Goal: Communication & Community: Participate in discussion

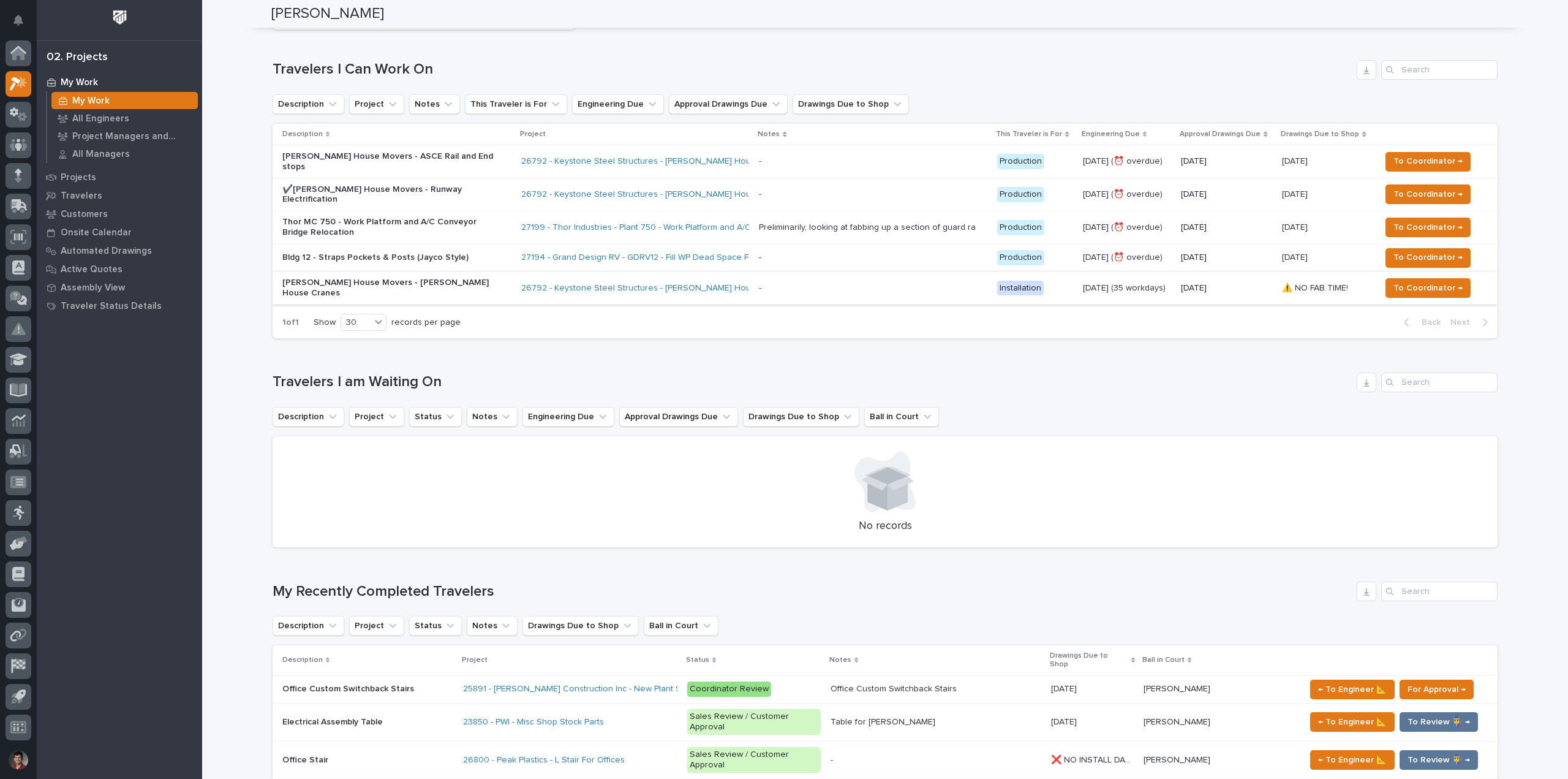
scroll to position [61, 0]
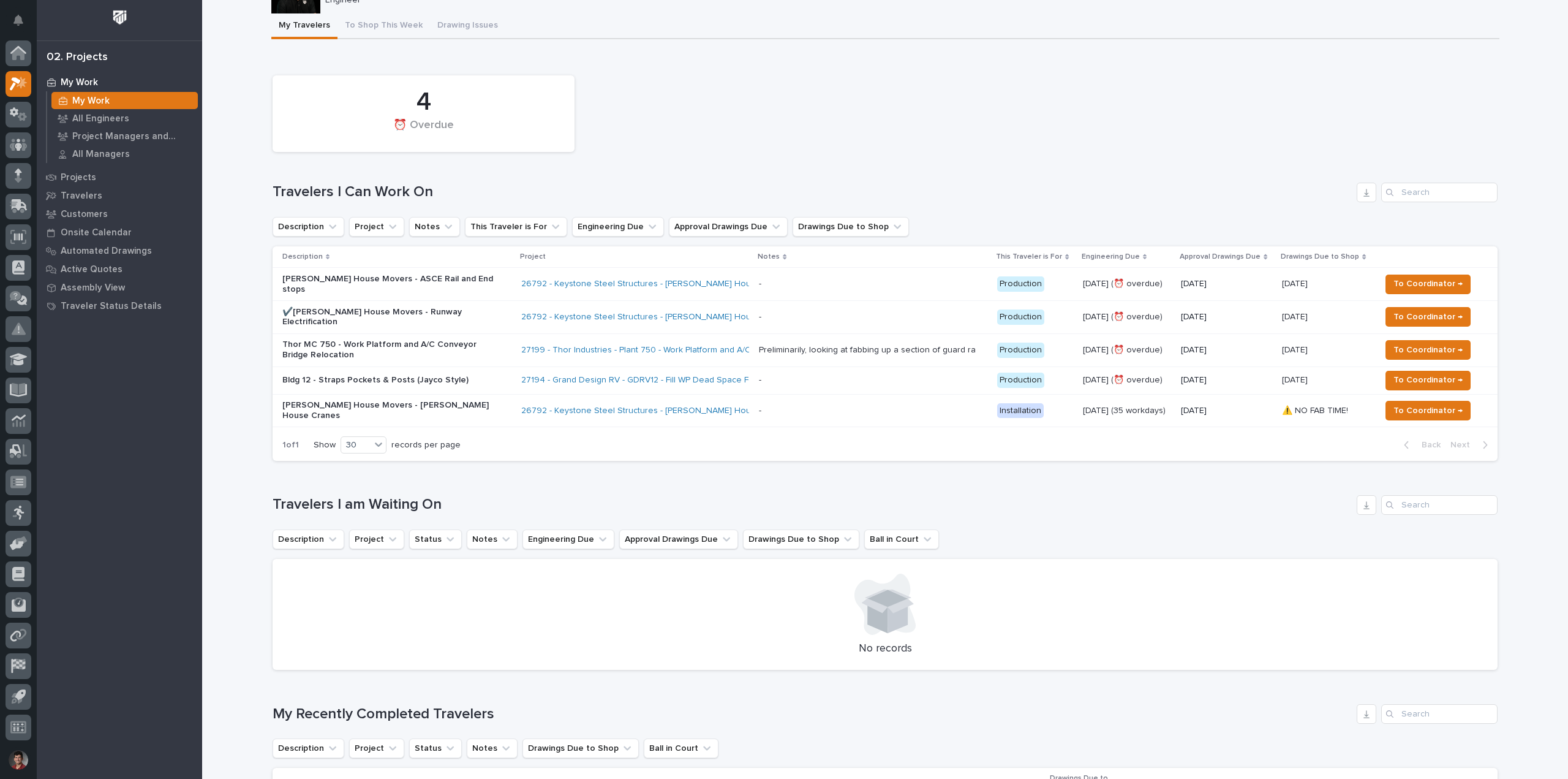
click at [517, 343] on td "27199 - Thor Industries - Plant 750 - Work Platform and A/C Conveyor Relocation" at bounding box center [635, 350] width 238 height 33
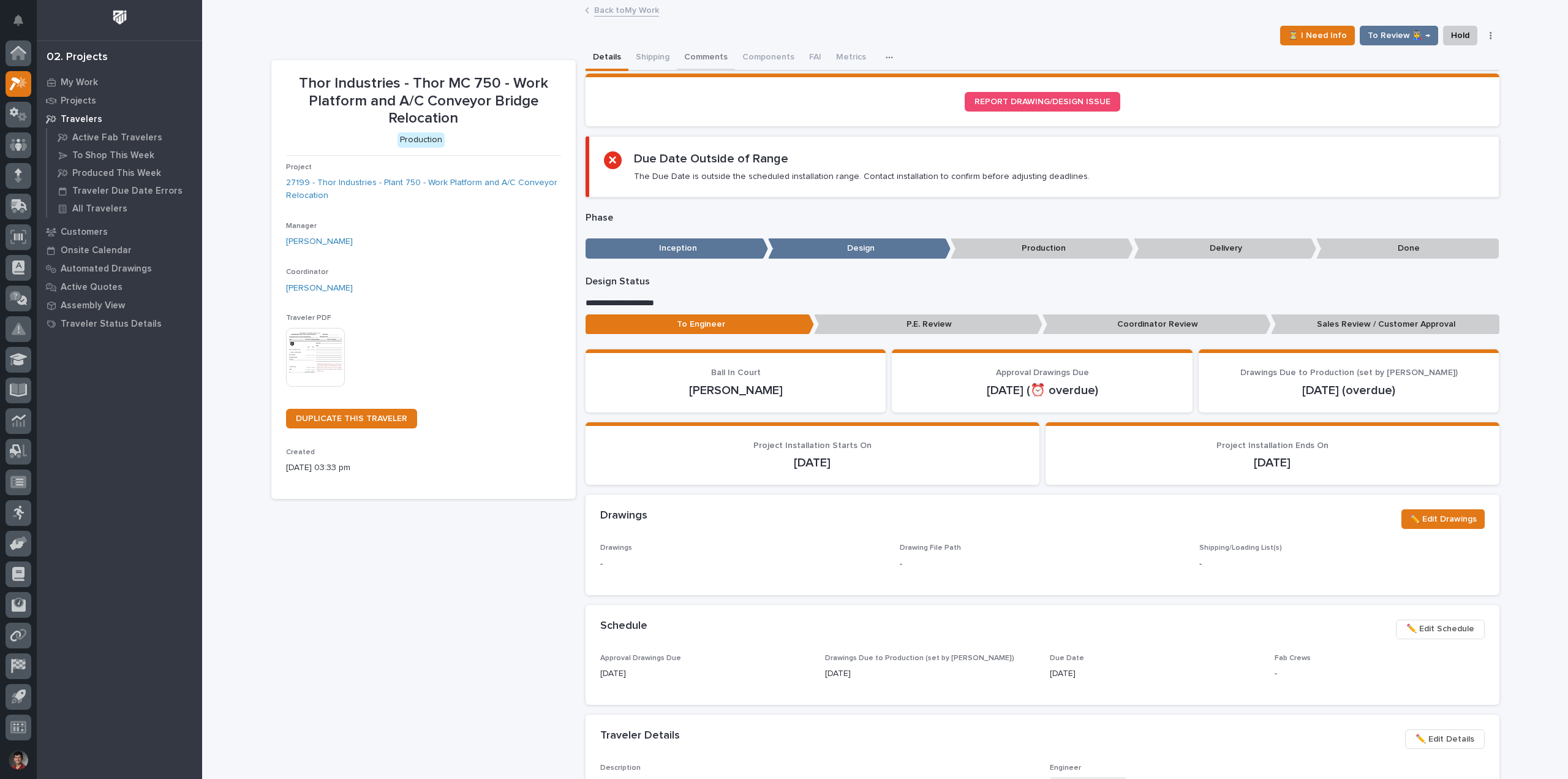
click at [713, 54] on button "Comments" at bounding box center [706, 58] width 58 height 26
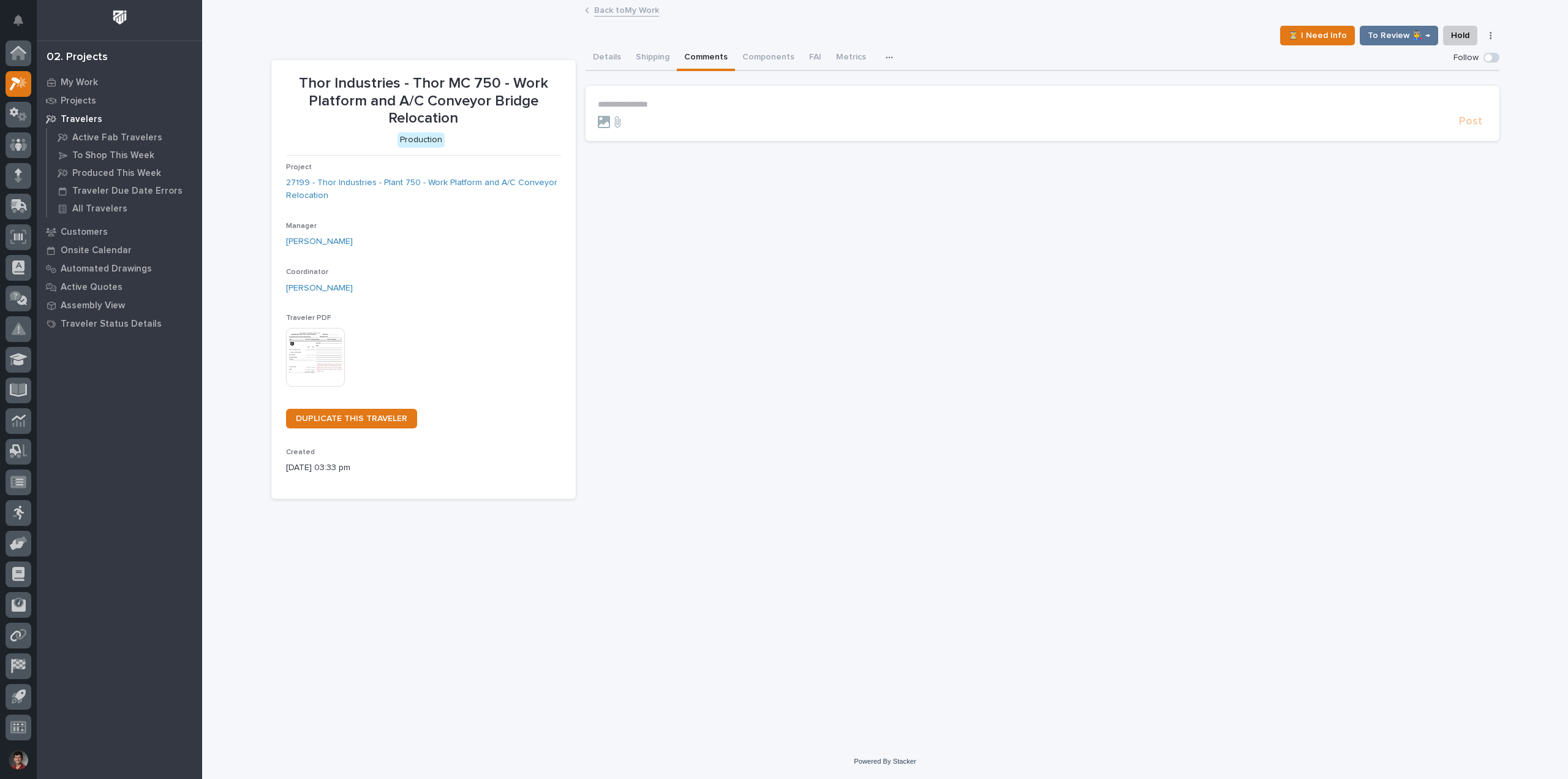
click at [699, 97] on section "**********" at bounding box center [1042, 113] width 914 height 55
click at [695, 105] on p "**********" at bounding box center [1042, 104] width 890 height 11
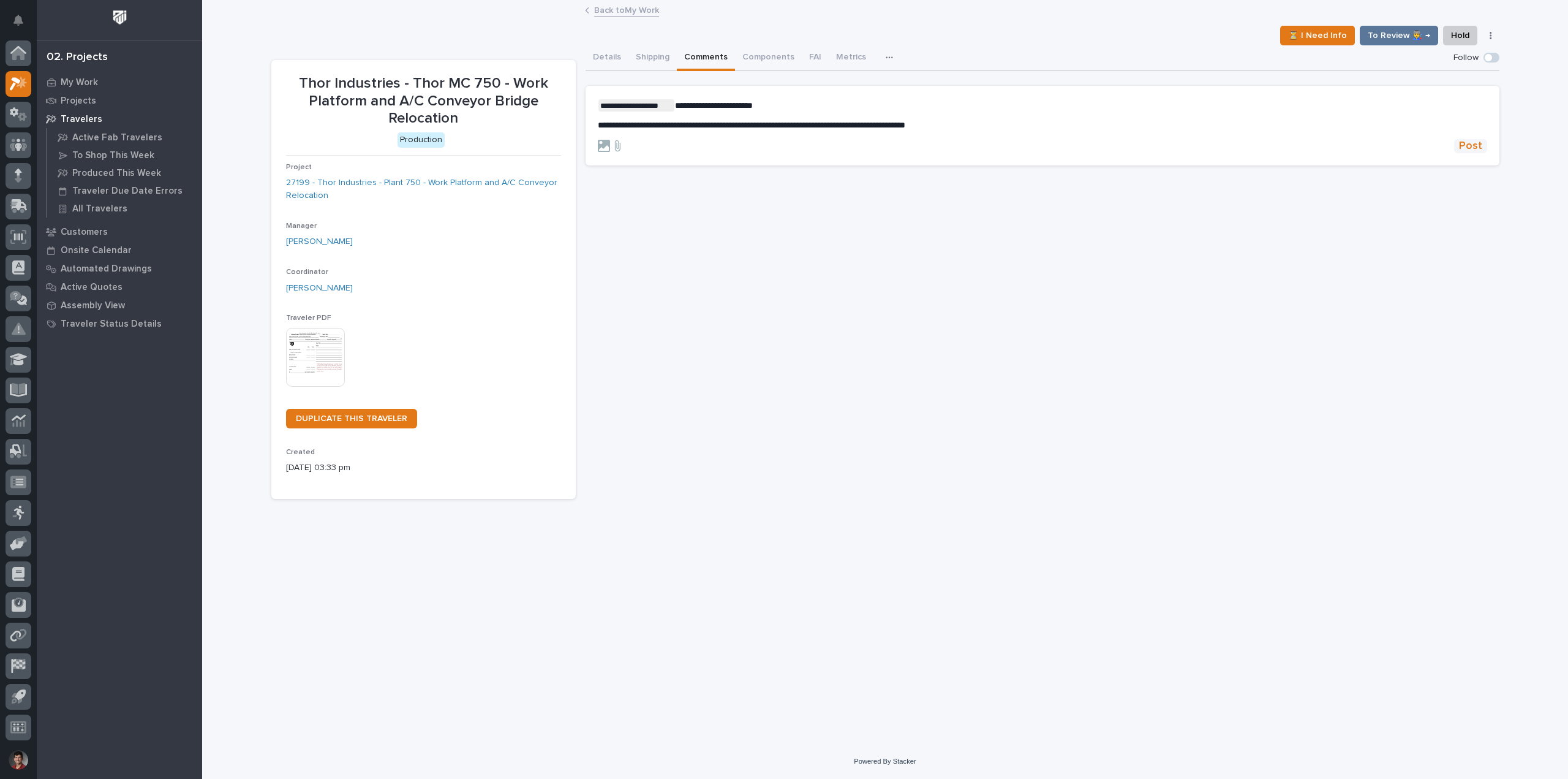
click at [1479, 151] on span "Post" at bounding box center [1471, 146] width 23 height 14
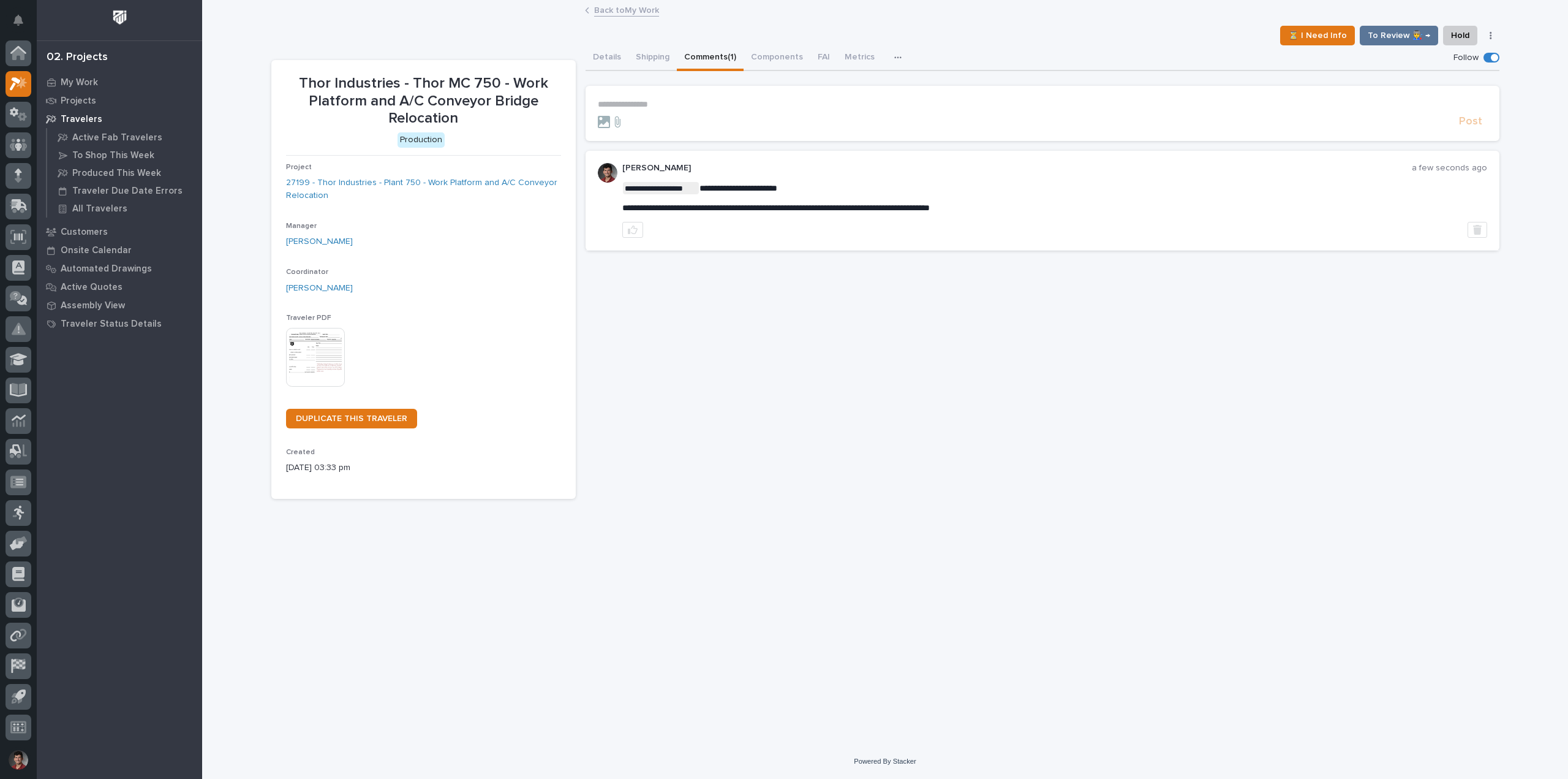
click at [656, 5] on link "Back to My Work" at bounding box center [626, 9] width 65 height 14
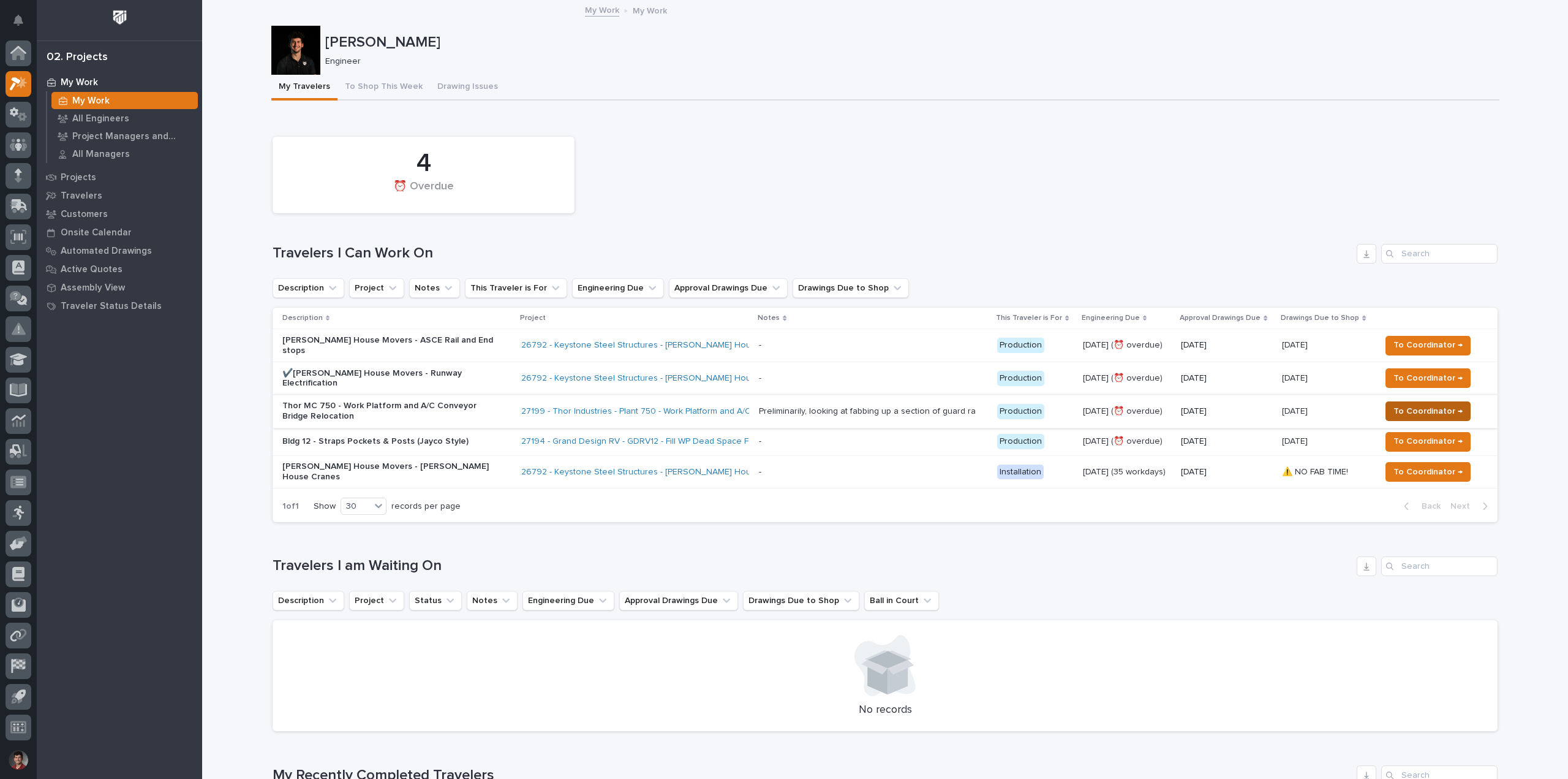
click at [1438, 404] on span "To Coordinator →" at bounding box center [1429, 411] width 69 height 15
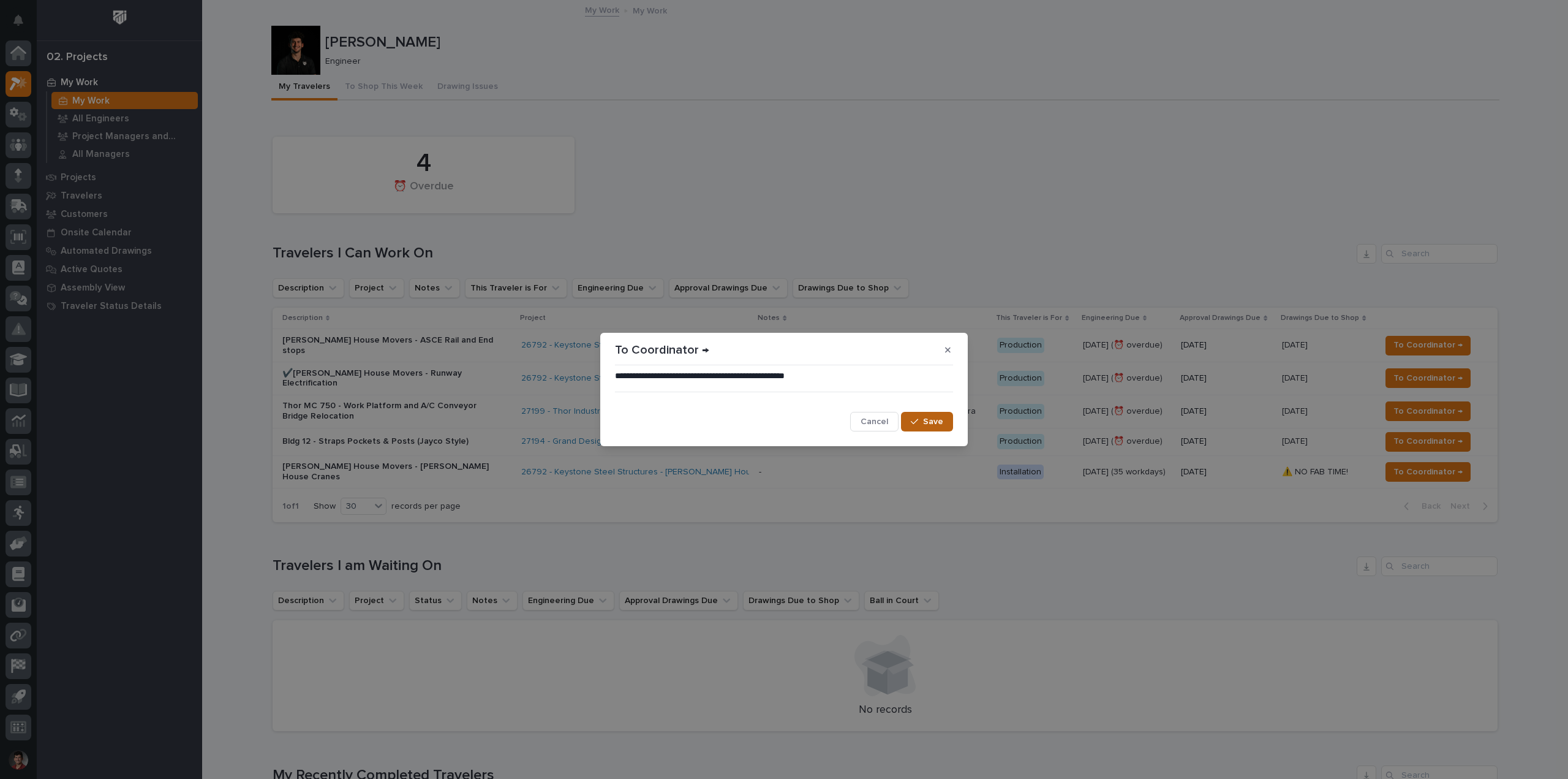
click at [920, 423] on div "button" at bounding box center [917, 421] width 12 height 8
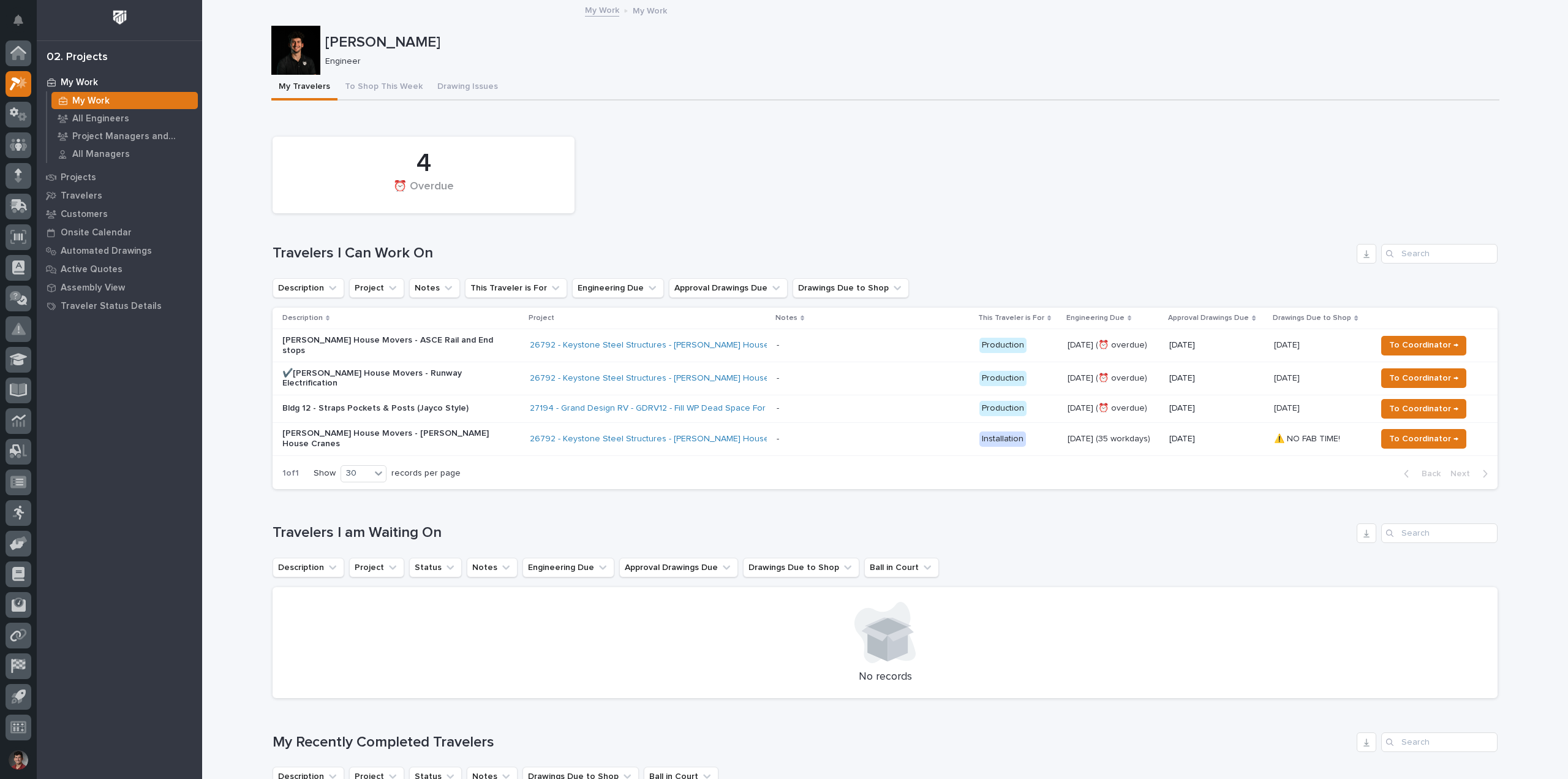
click at [969, 138] on div "4 ⏰ Overdue" at bounding box center [885, 175] width 1238 height 89
click at [385, 86] on button "To Shop This Week" at bounding box center [383, 88] width 93 height 26
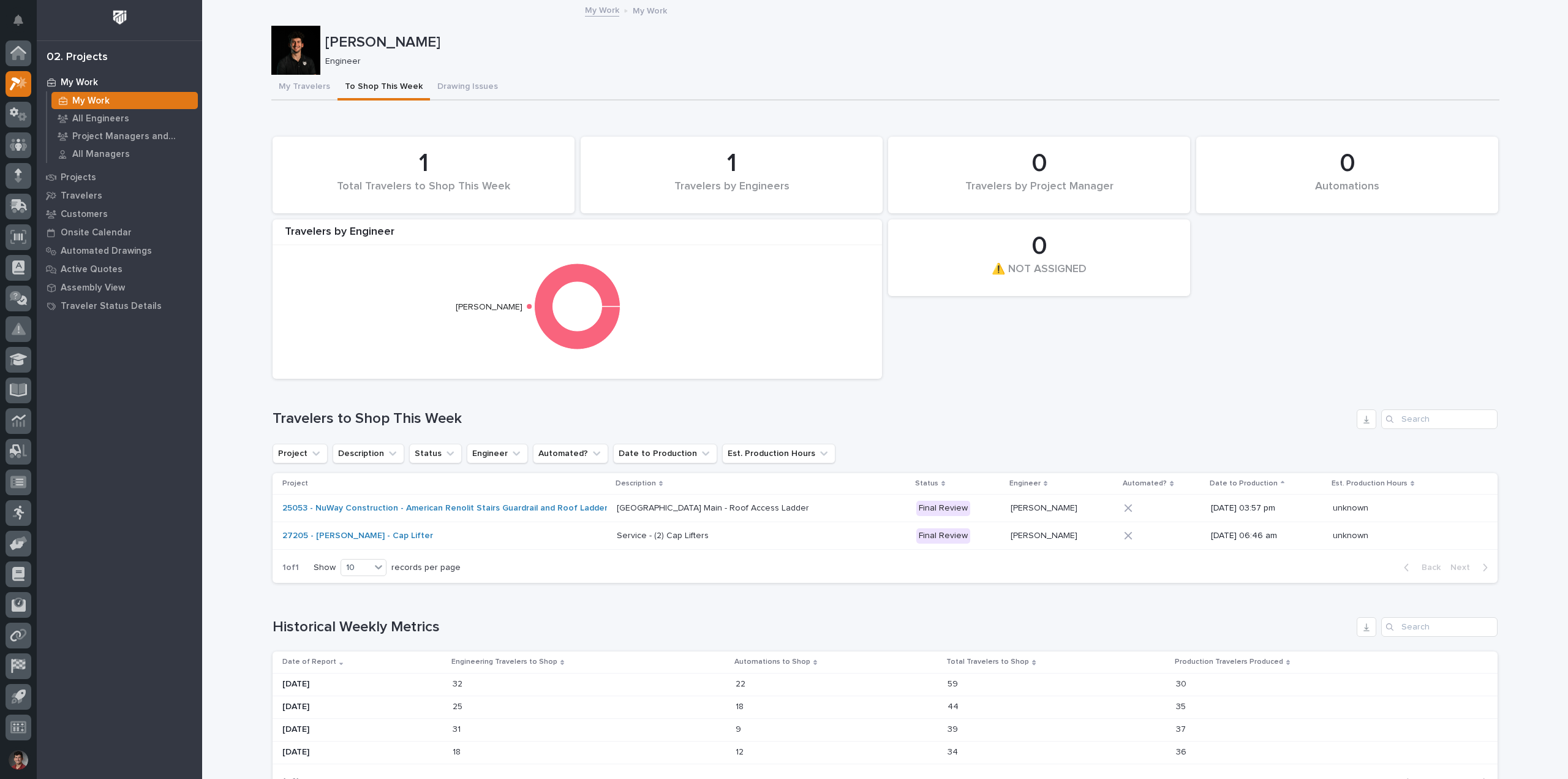
click at [303, 87] on button "My Travelers" at bounding box center [304, 88] width 66 height 26
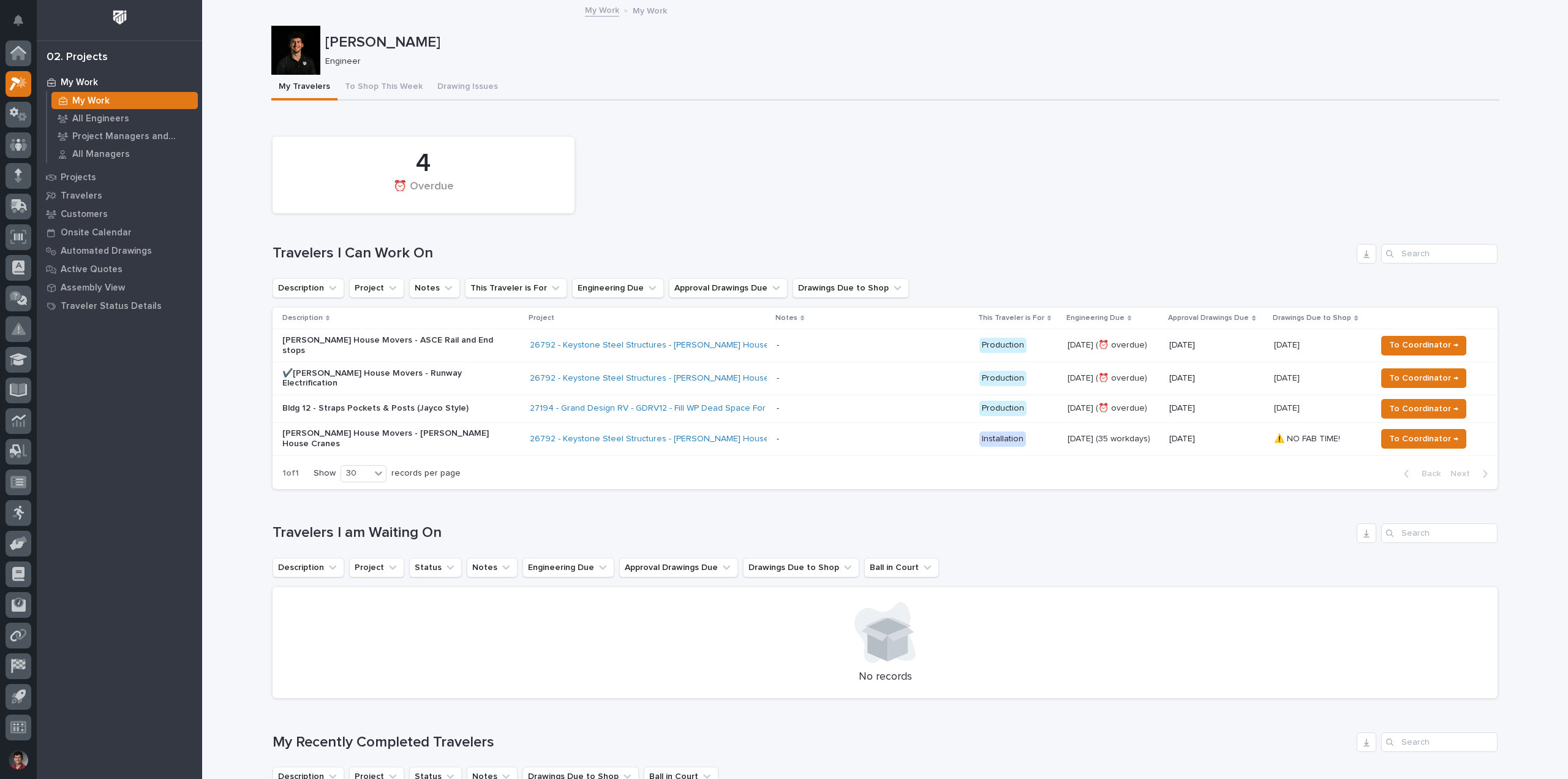
click at [923, 200] on div "4 ⏰ Overdue" at bounding box center [885, 175] width 1238 height 89
